Goal: Task Accomplishment & Management: Use online tool/utility

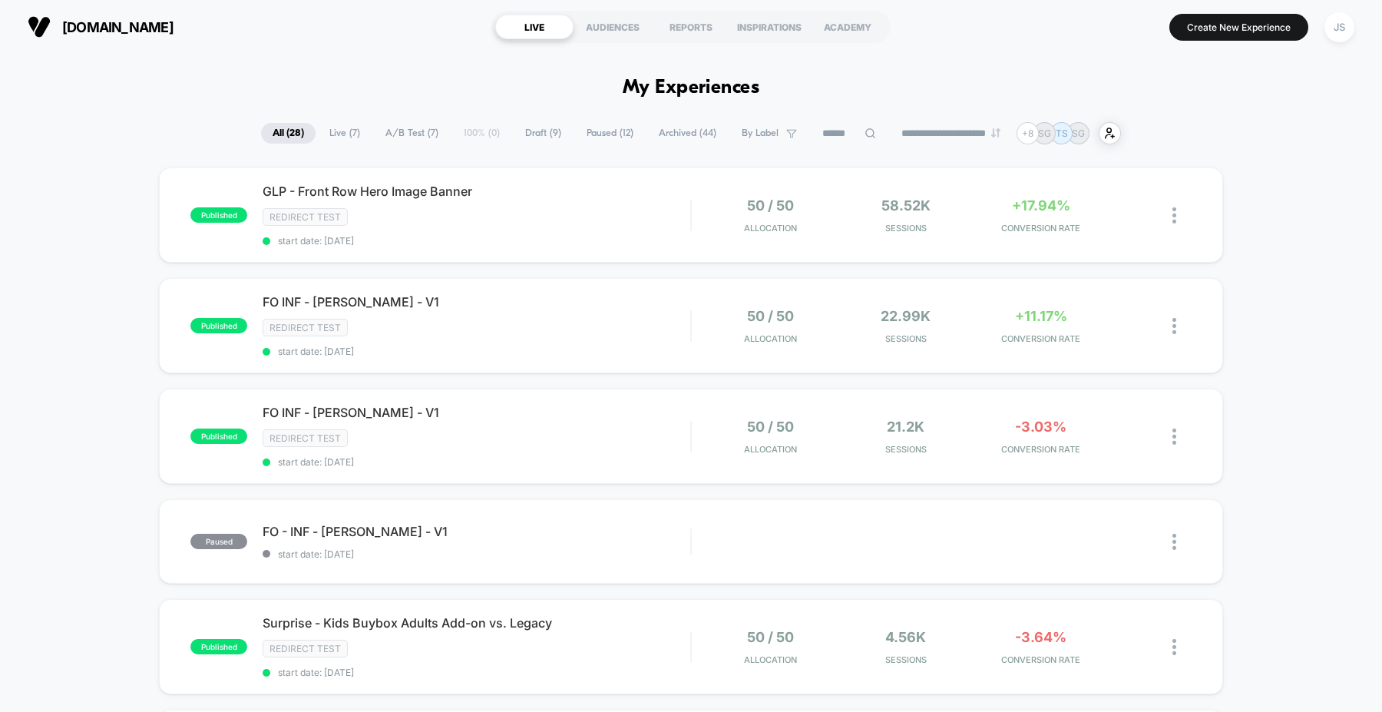
click at [332, 127] on span "Live ( 7 )" at bounding box center [345, 133] width 54 height 21
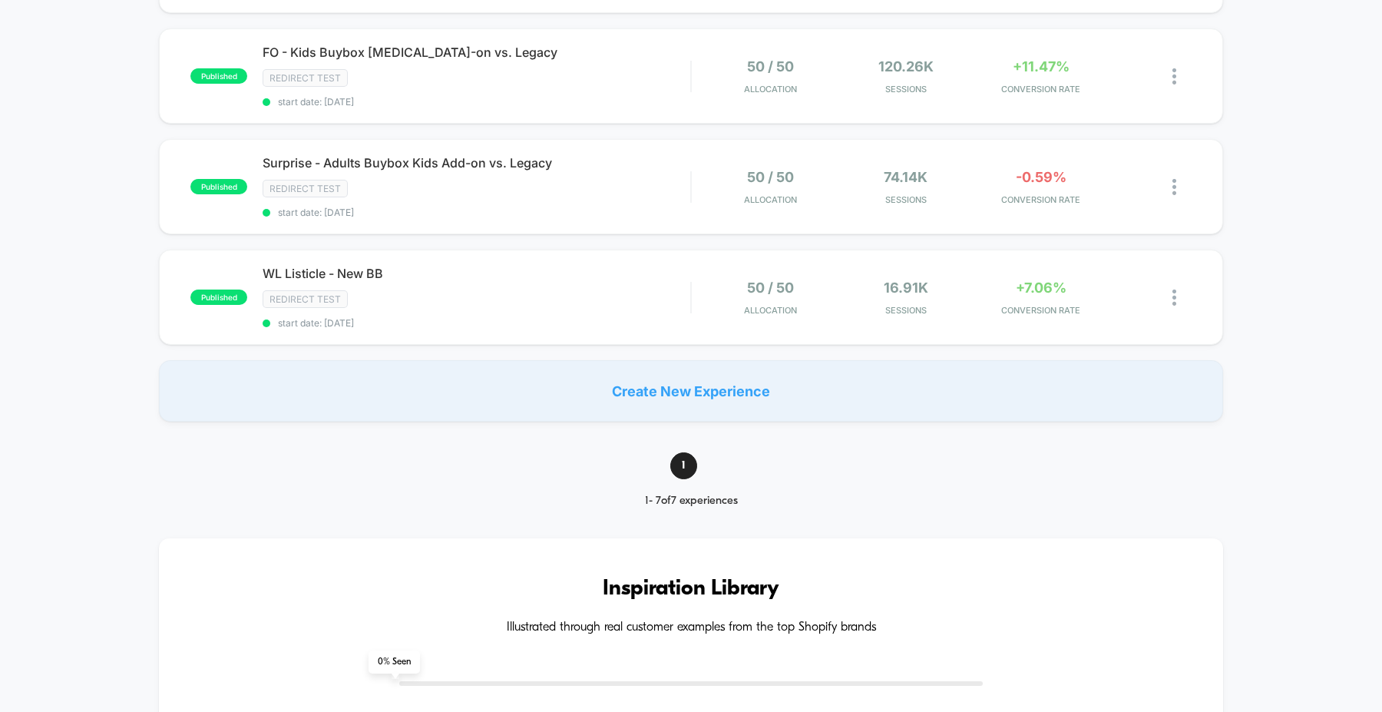
scroll to position [1007, 0]
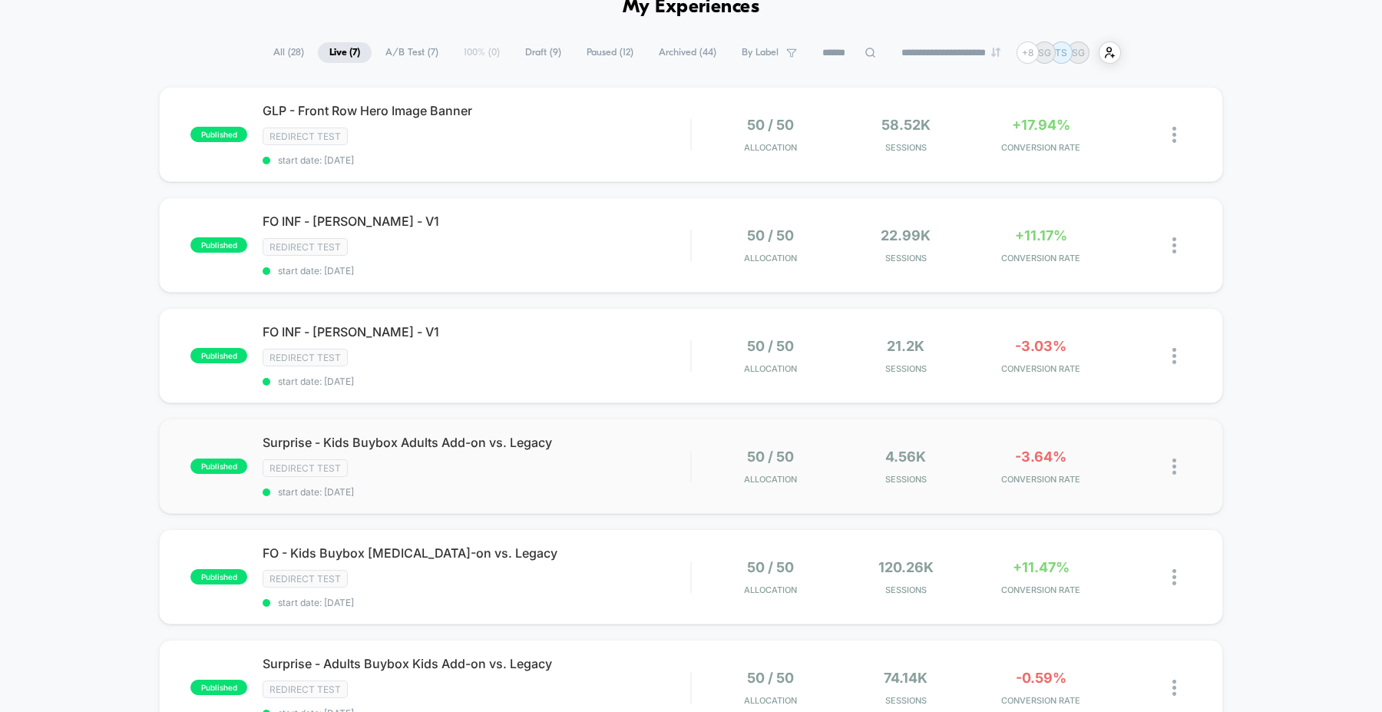
scroll to position [82, 0]
click at [423, 557] on div "FO - Kids Buybox Adult Add-on vs. Legacy Click to edit experience details Click…" at bounding box center [477, 575] width 428 height 63
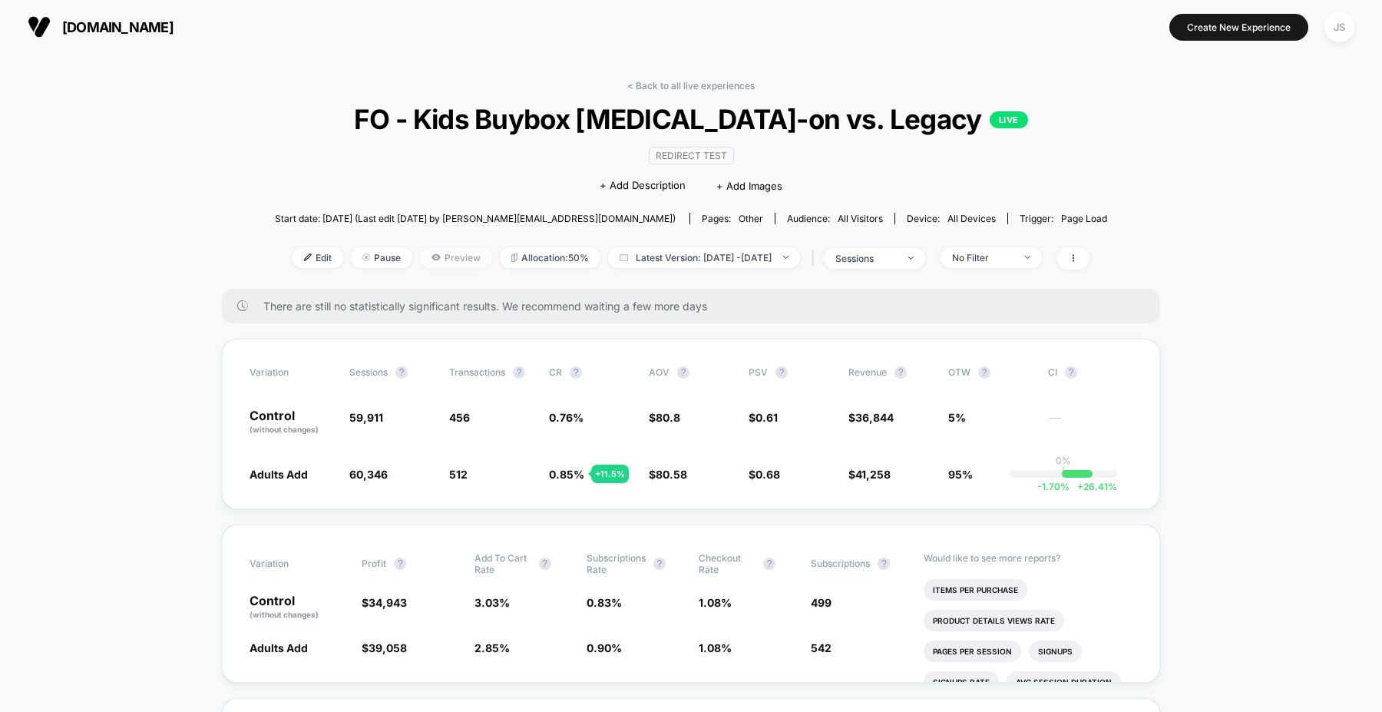
click at [429, 257] on span "Preview" at bounding box center [456, 257] width 72 height 21
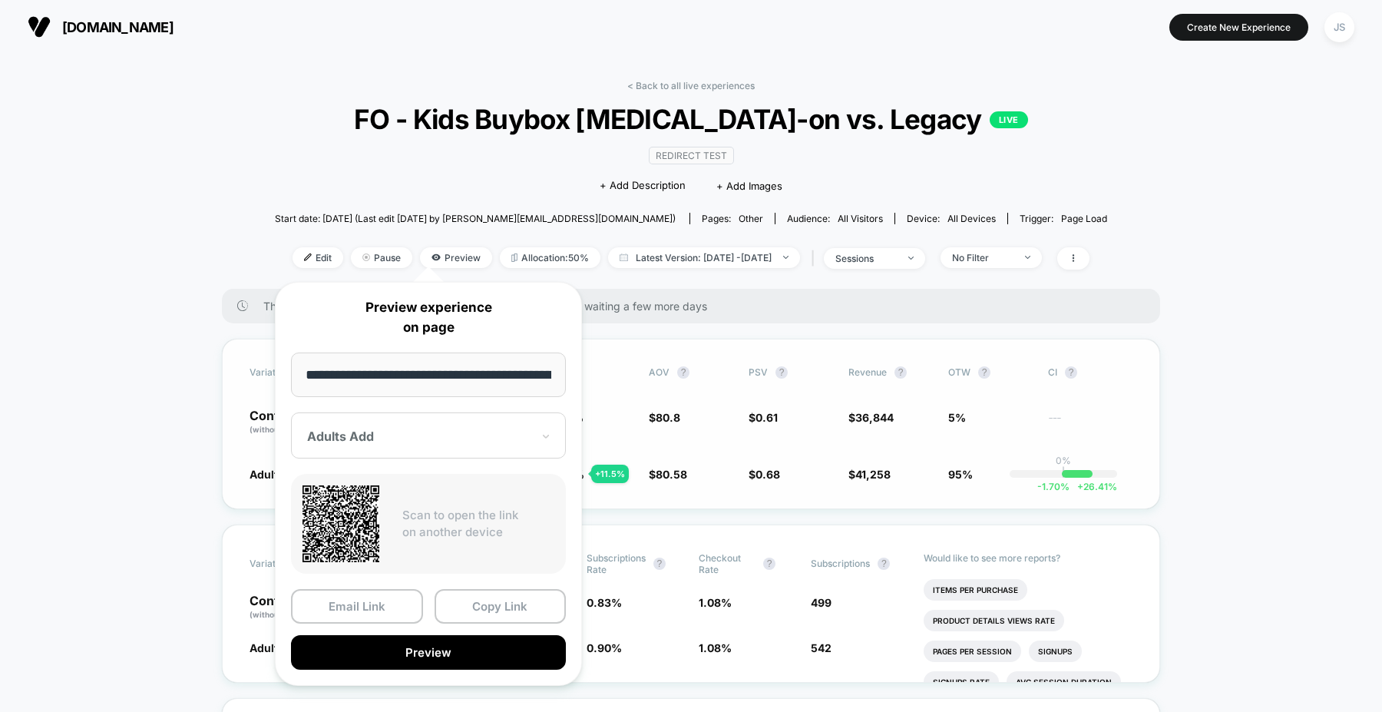
scroll to position [0, 54]
click at [471, 605] on button "Copy Link" at bounding box center [501, 607] width 132 height 35
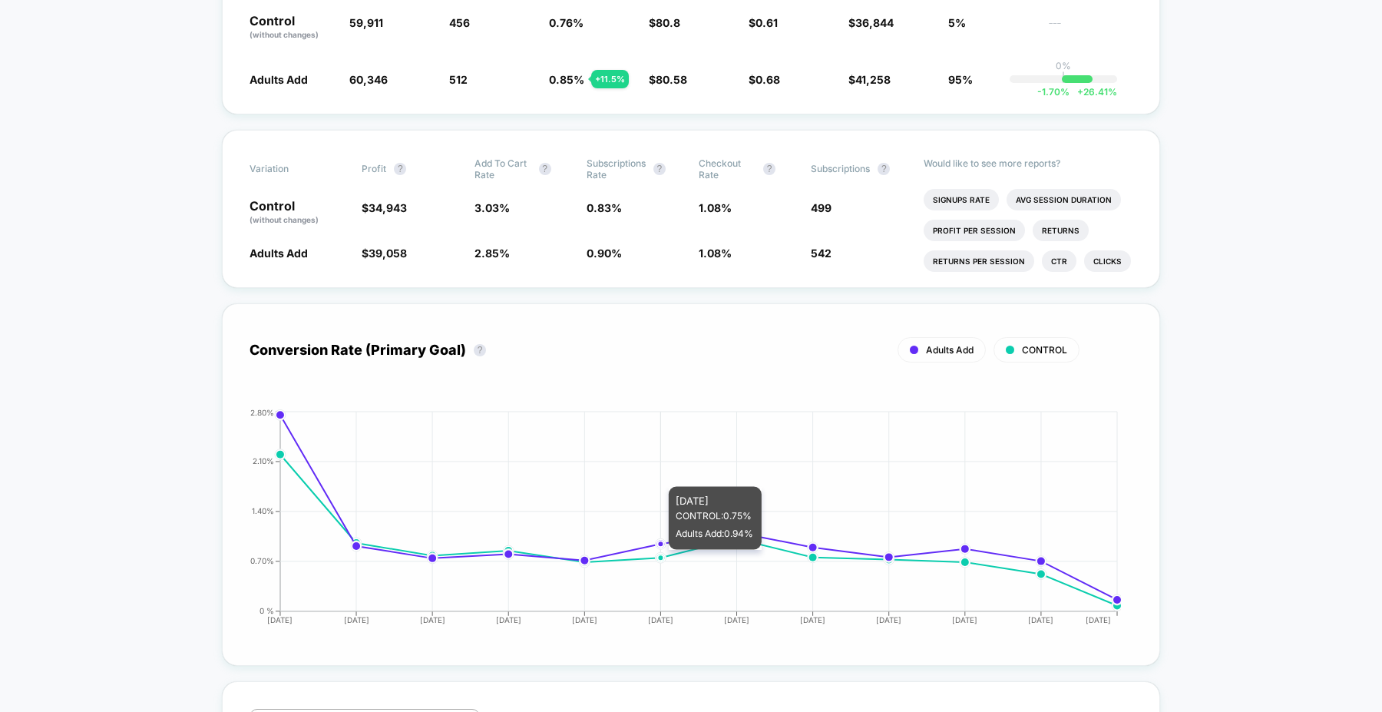
scroll to position [889, 0]
